Goal: Task Accomplishment & Management: Complete application form

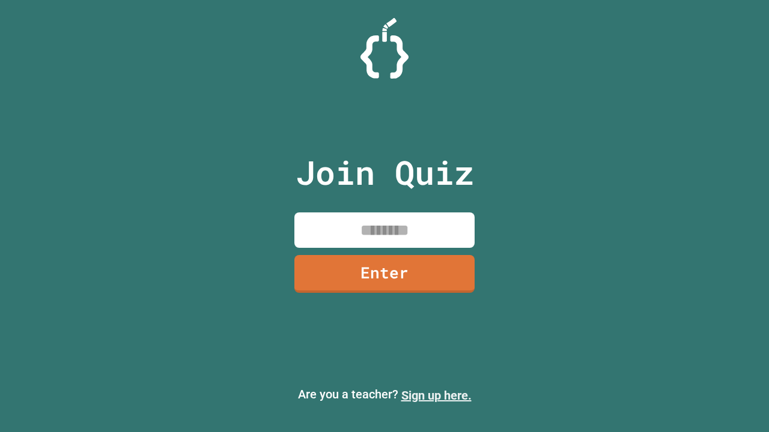
click at [436, 396] on link "Sign up here." at bounding box center [436, 395] width 70 height 14
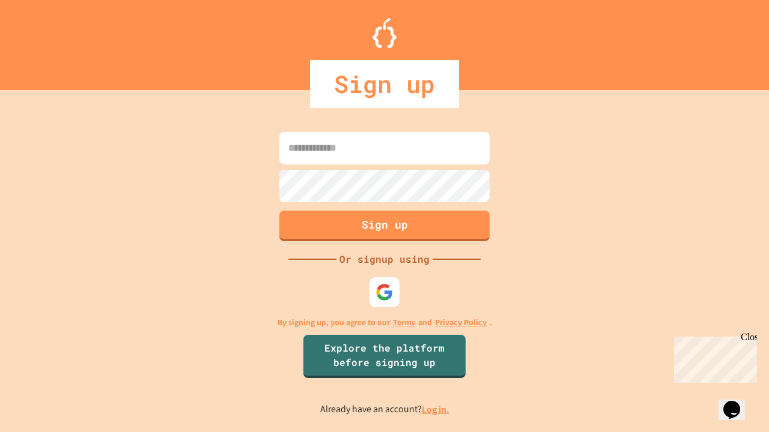
click at [436, 410] on link "Log in." at bounding box center [436, 410] width 28 height 13
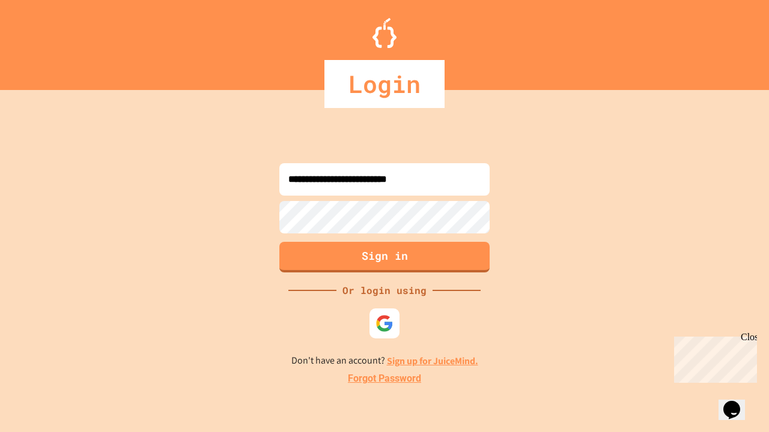
type input "**********"
